Goal: Check status: Check status

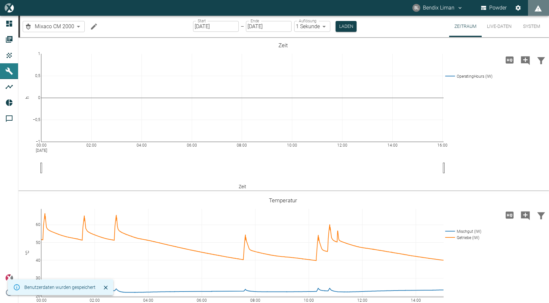
click at [502, 22] on button "Live-Daten" at bounding box center [499, 26] width 35 height 21
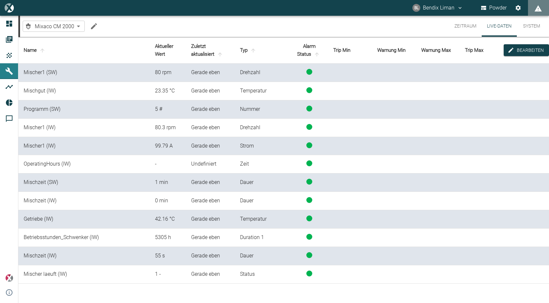
click at [463, 23] on button "Zeitraum" at bounding box center [465, 26] width 33 height 21
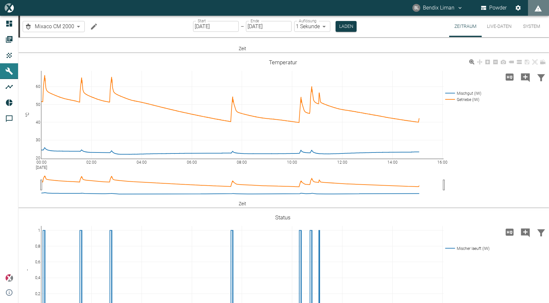
scroll to position [131, 0]
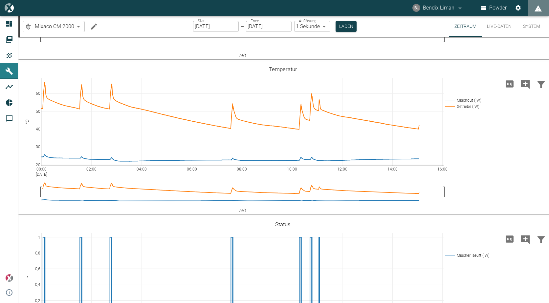
click at [498, 25] on button "Live-Daten" at bounding box center [499, 26] width 35 height 21
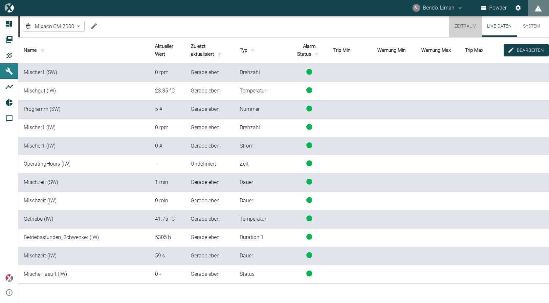
click at [472, 29] on button "Zeitraum" at bounding box center [465, 26] width 33 height 21
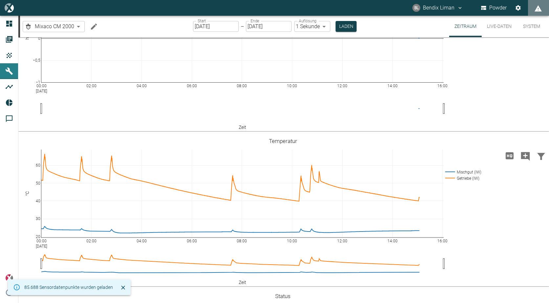
scroll to position [66, 0]
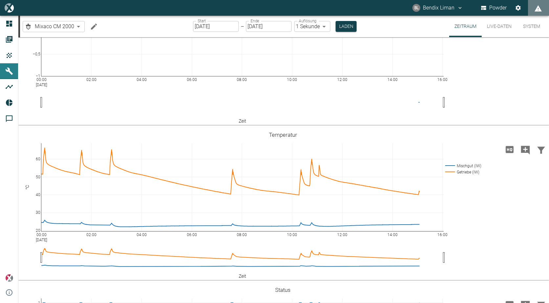
click at [504, 32] on button "Live-Daten" at bounding box center [499, 26] width 35 height 21
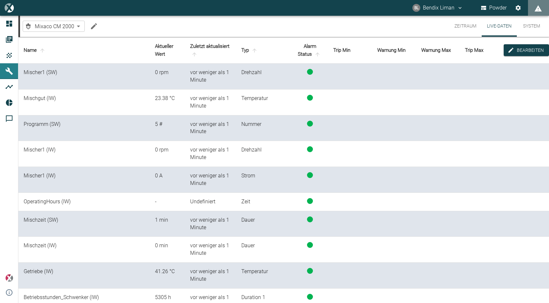
click at [463, 23] on button "Zeitraum" at bounding box center [465, 26] width 33 height 21
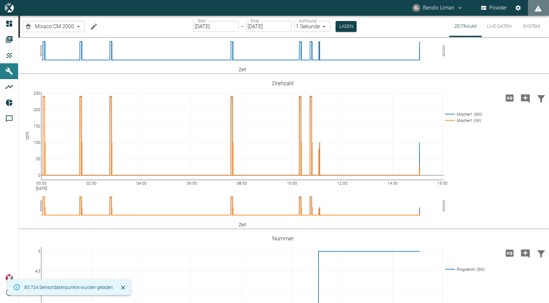
scroll to position [361, 0]
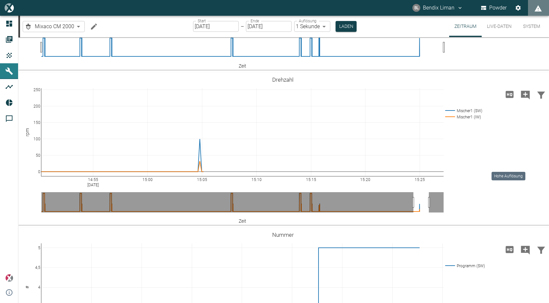
click at [508, 98] on icon "Hohe Auflösung" at bounding box center [510, 94] width 8 height 7
click at [508, 27] on button "Live-Daten" at bounding box center [499, 26] width 35 height 21
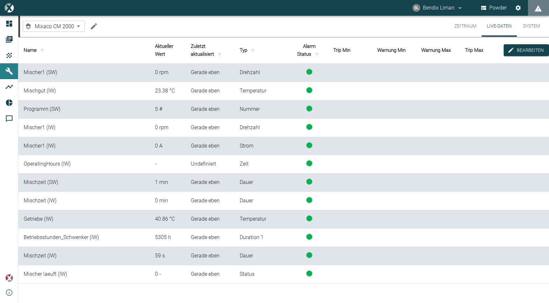
click at [463, 23] on button "Zeitraum" at bounding box center [465, 26] width 33 height 21
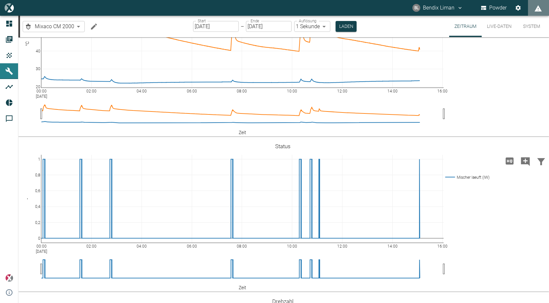
scroll to position [164, 0]
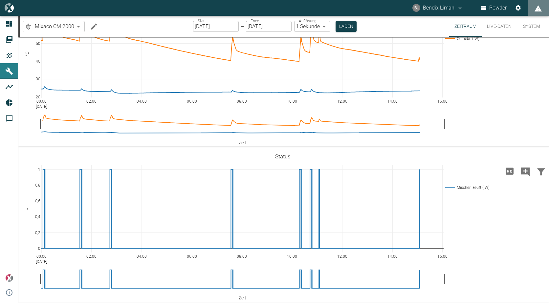
click at [492, 28] on button "Live-Daten" at bounding box center [499, 26] width 35 height 21
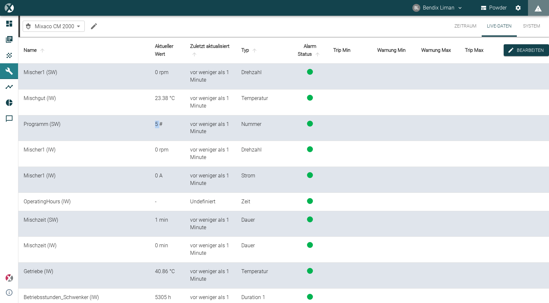
drag, startPoint x: 154, startPoint y: 124, endPoint x: 159, endPoint y: 124, distance: 4.9
click at [159, 124] on td "5 #" at bounding box center [167, 129] width 35 height 26
drag, startPoint x: 159, startPoint y: 124, endPoint x: 165, endPoint y: 129, distance: 7.7
click at [165, 129] on td "5 #" at bounding box center [167, 129] width 35 height 26
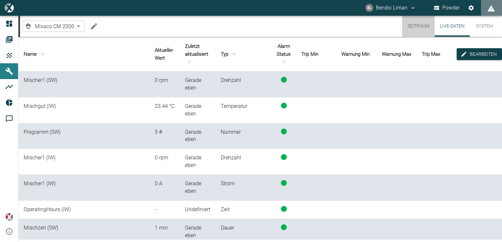
click at [415, 26] on button "Zeitraum" at bounding box center [418, 26] width 33 height 21
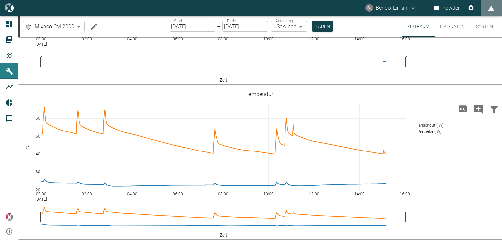
scroll to position [105, 0]
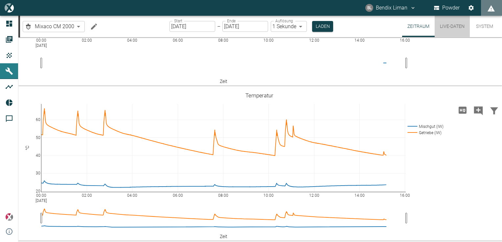
click at [450, 28] on button "Live-Daten" at bounding box center [452, 26] width 35 height 21
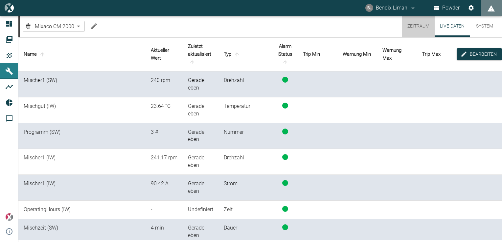
click at [422, 26] on button "Zeitraum" at bounding box center [418, 26] width 33 height 21
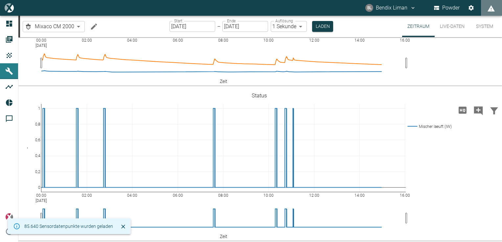
scroll to position [105, 0]
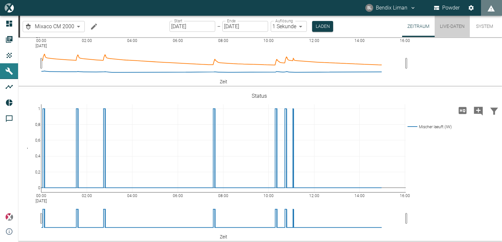
click at [452, 28] on button "Live-Daten" at bounding box center [452, 26] width 35 height 21
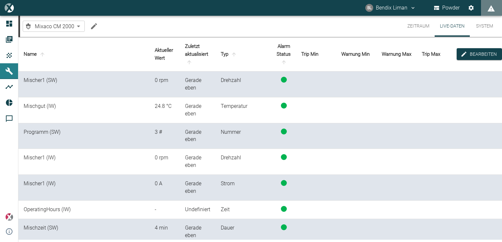
click at [418, 26] on button "Zeitraum" at bounding box center [418, 26] width 33 height 21
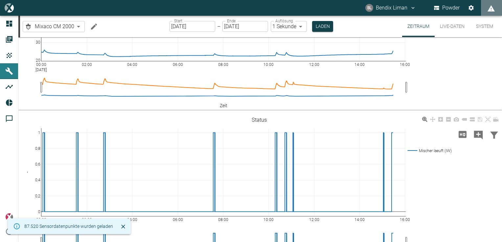
scroll to position [131, 0]
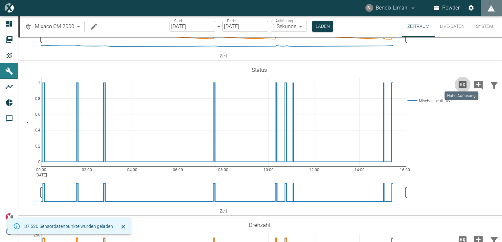
click at [464, 86] on icon "Hohe Auflösung" at bounding box center [463, 84] width 8 height 7
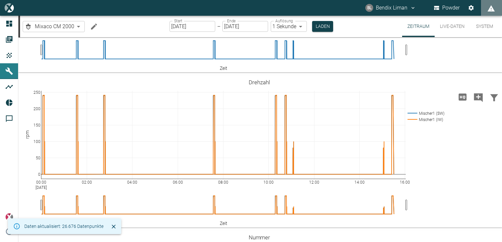
scroll to position [393, 0]
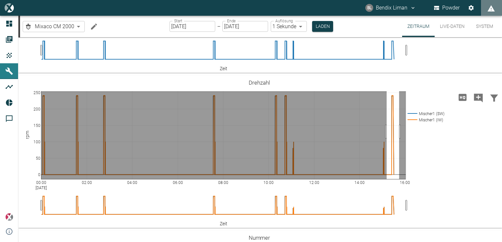
drag, startPoint x: 387, startPoint y: 166, endPoint x: 399, endPoint y: 165, distance: 12.5
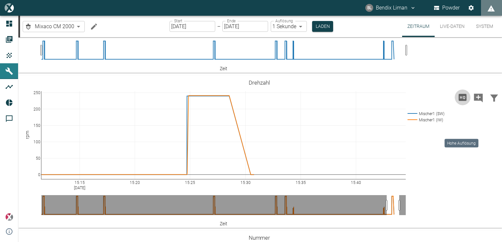
click at [459, 101] on icon "Hohe Auflösung" at bounding box center [463, 97] width 8 height 7
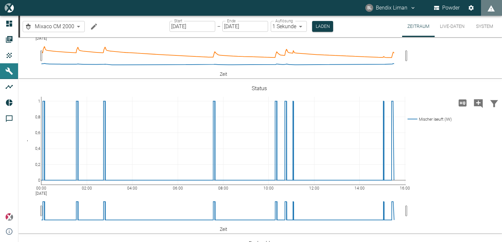
scroll to position [233, 0]
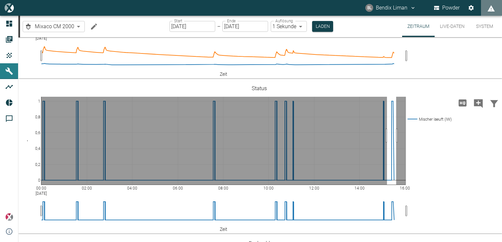
drag, startPoint x: 387, startPoint y: 170, endPoint x: 396, endPoint y: 170, distance: 9.2
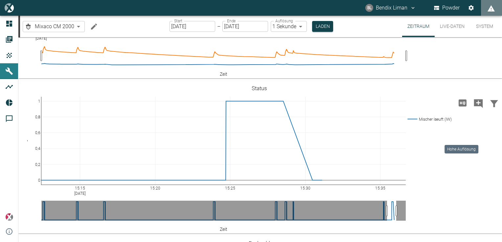
click at [462, 108] on icon "Hohe Auflösung" at bounding box center [462, 103] width 11 height 11
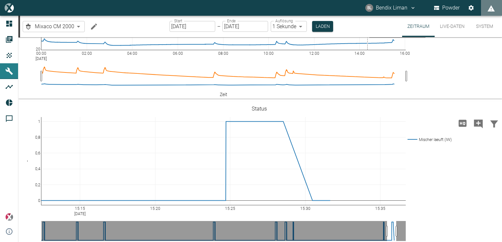
scroll to position [219, 0]
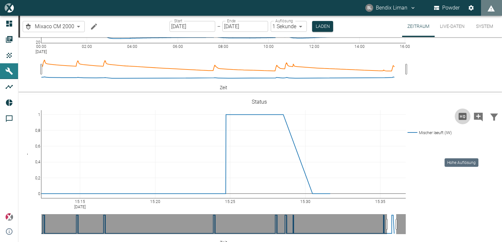
click at [462, 120] on icon "Hohe Auflösung" at bounding box center [463, 116] width 8 height 7
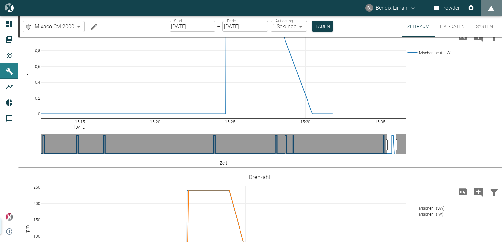
scroll to position [249, 0]
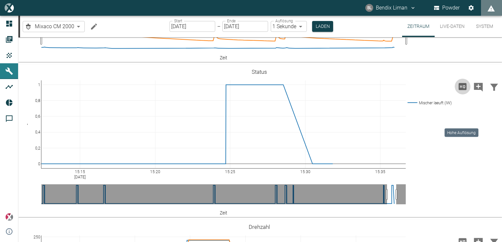
click at [457, 92] on icon "Hohe Auflösung" at bounding box center [462, 86] width 11 height 11
click at [460, 92] on icon "Hohe Auflösung" at bounding box center [462, 86] width 11 height 11
click at [464, 90] on icon "Hohe Auflösung" at bounding box center [463, 86] width 8 height 7
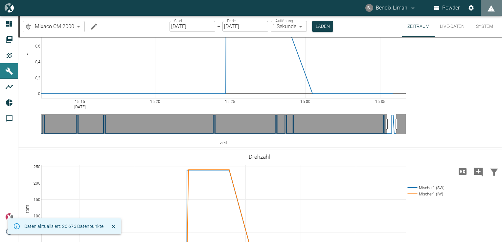
scroll to position [425, 0]
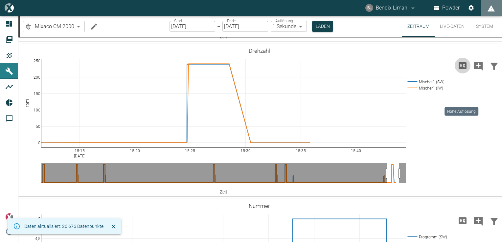
click at [461, 69] on icon "Hohe Auflösung" at bounding box center [463, 65] width 8 height 7
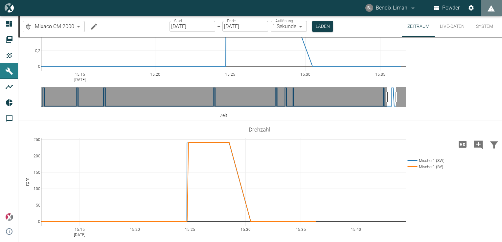
scroll to position [315, 0]
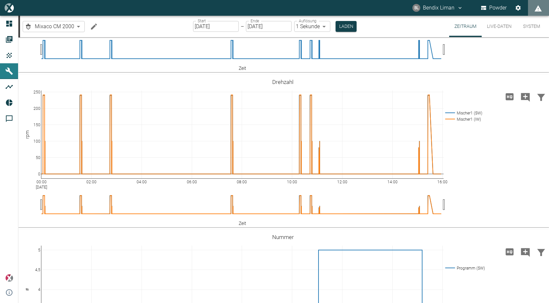
scroll to position [164, 0]
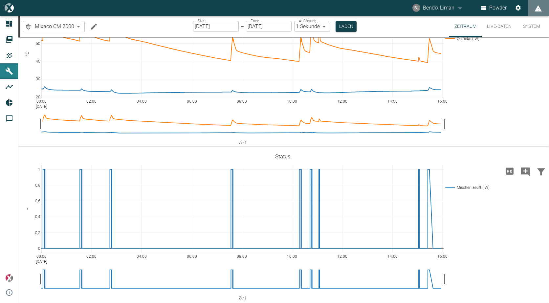
click at [502, 25] on button "Live-Daten" at bounding box center [499, 26] width 35 height 21
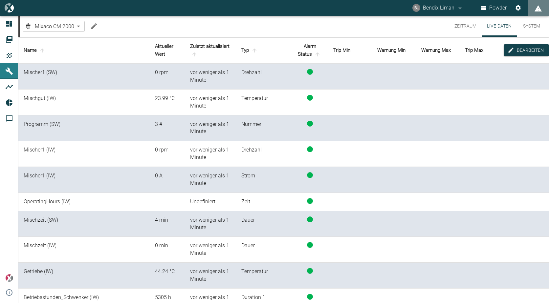
click at [471, 24] on button "Zeitraum" at bounding box center [465, 26] width 33 height 21
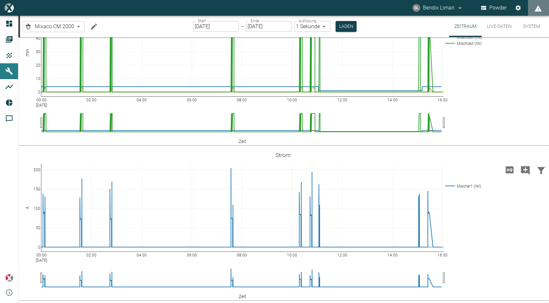
scroll to position [977, 0]
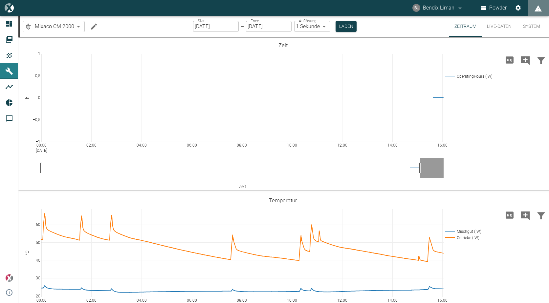
click at [497, 24] on button "Live-Daten" at bounding box center [499, 26] width 35 height 21
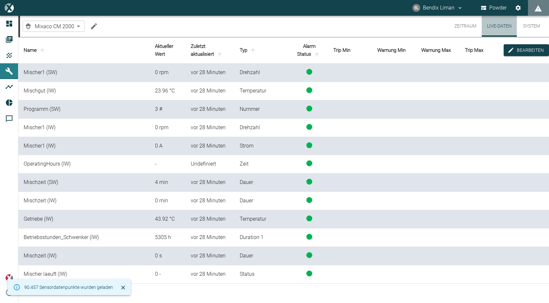
click at [497, 28] on button "Live-Daten" at bounding box center [499, 26] width 35 height 21
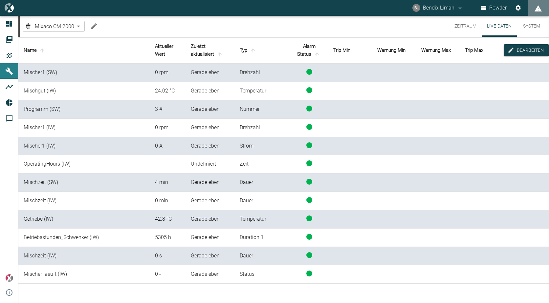
click at [462, 27] on button "Zeitraum" at bounding box center [465, 26] width 33 height 21
